Goal: Find specific page/section: Find specific page/section

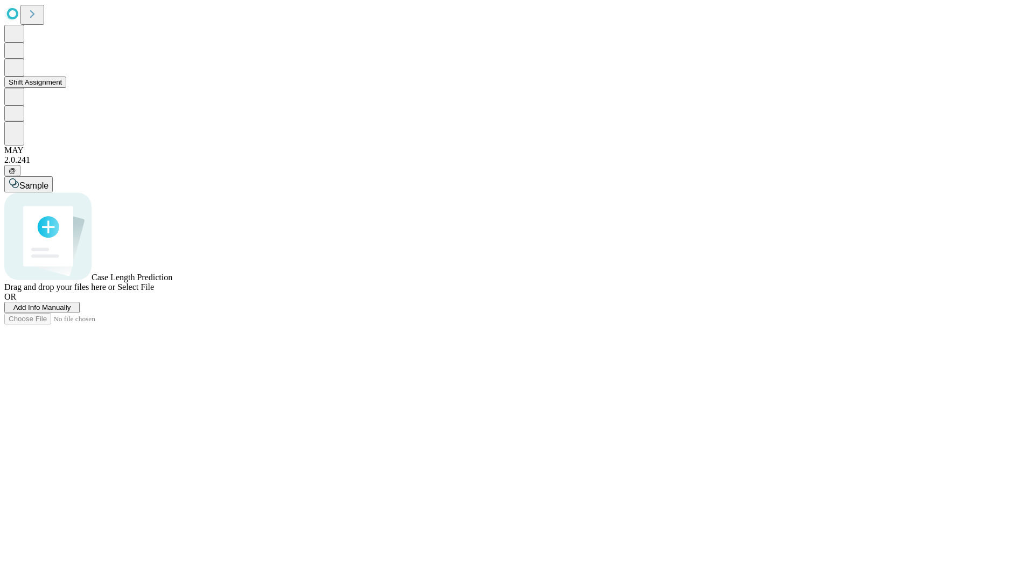
click at [66, 88] on button "Shift Assignment" at bounding box center [35, 81] width 62 height 11
